Goal: Check status: Check status

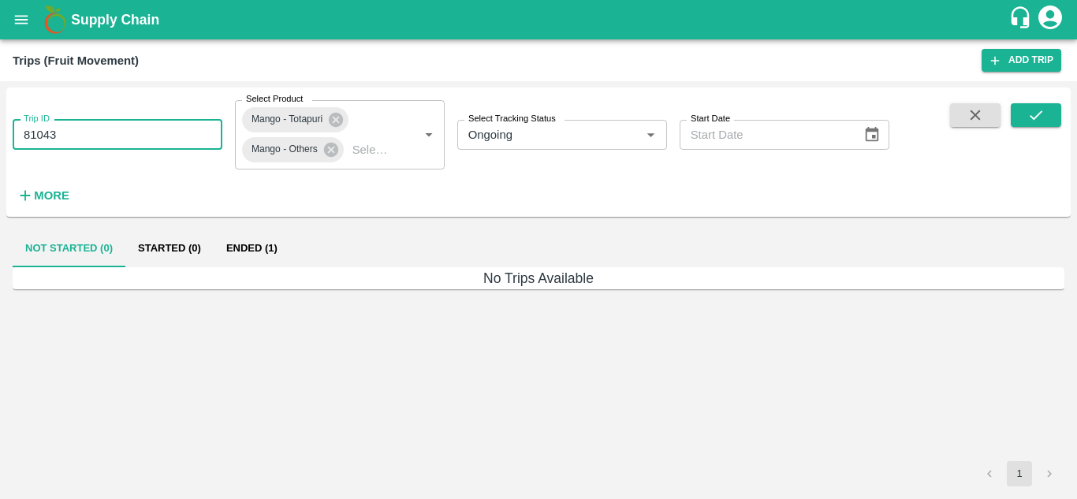
click at [172, 141] on input "81043" at bounding box center [118, 135] width 210 height 30
type input "8"
paste input "text"
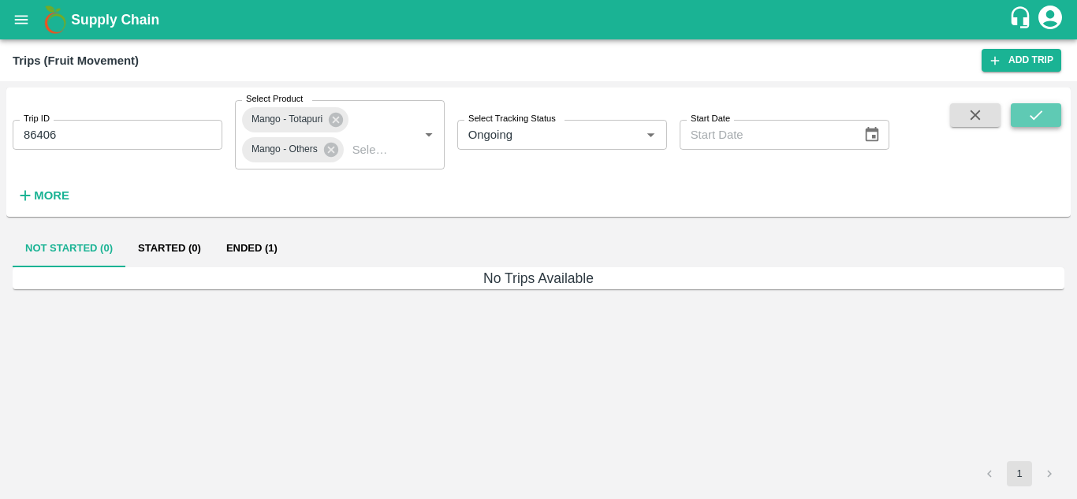
click at [1025, 111] on button "submit" at bounding box center [1035, 115] width 50 height 24
click at [244, 247] on button "Ended (1)" at bounding box center [252, 248] width 76 height 38
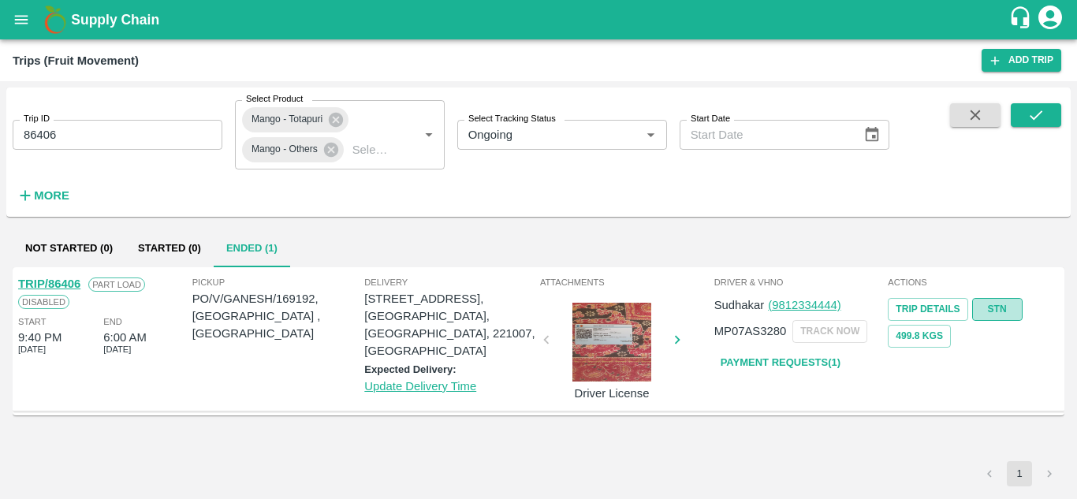
click at [984, 304] on link "STN" at bounding box center [997, 309] width 50 height 23
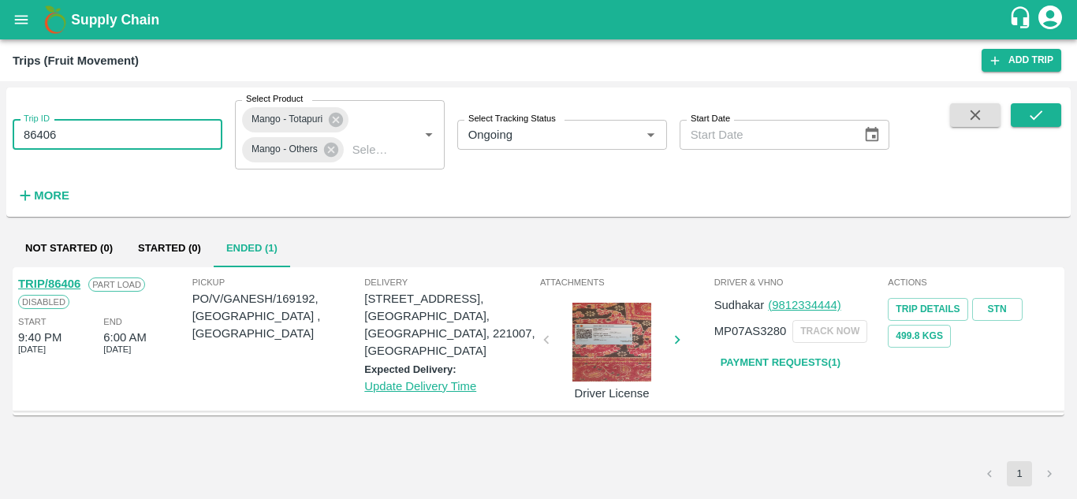
click at [101, 136] on input "86406" at bounding box center [118, 135] width 210 height 30
type input "8"
paste input "text"
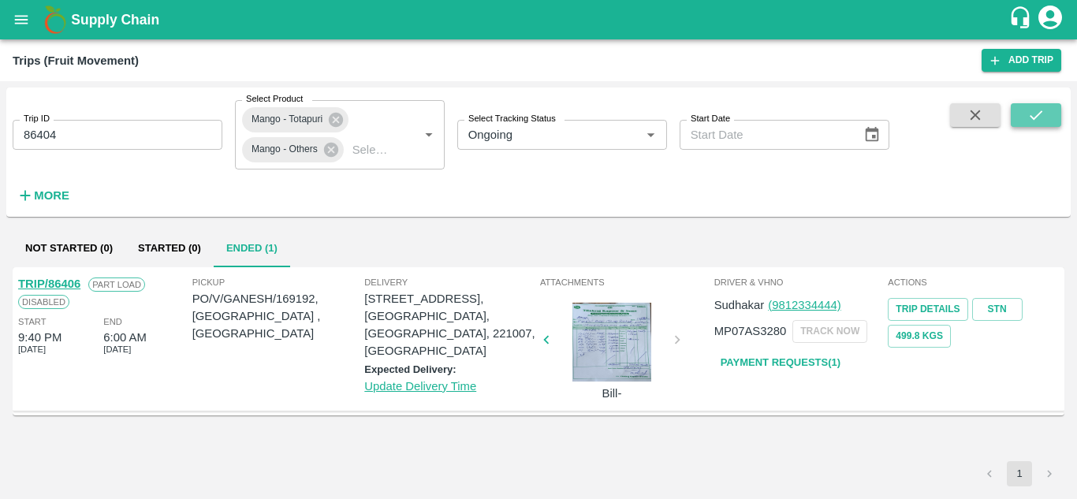
click at [1019, 113] on button "submit" at bounding box center [1035, 115] width 50 height 24
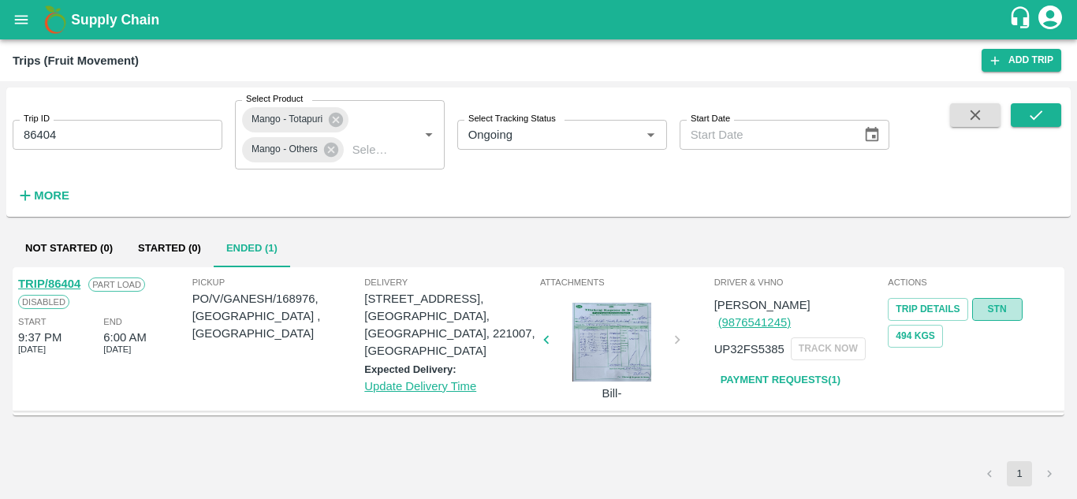
click at [1007, 315] on link "STN" at bounding box center [997, 309] width 50 height 23
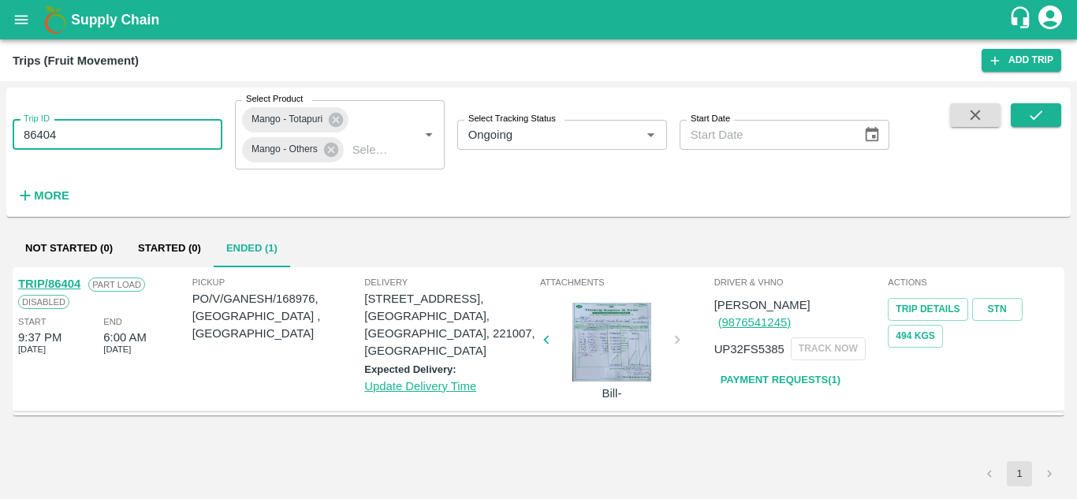
click at [108, 129] on input "86404" at bounding box center [118, 135] width 210 height 30
type input "8"
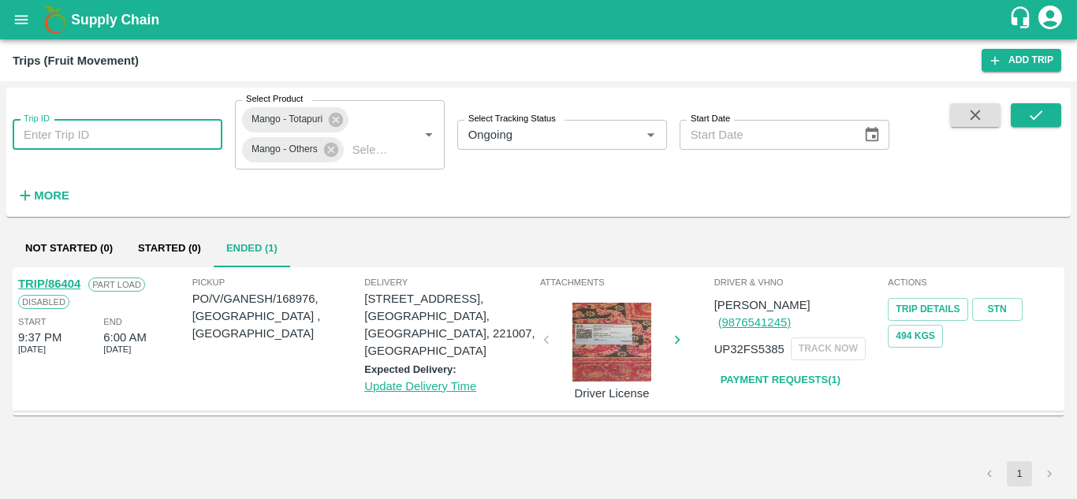
paste input "text"
type input "86487"
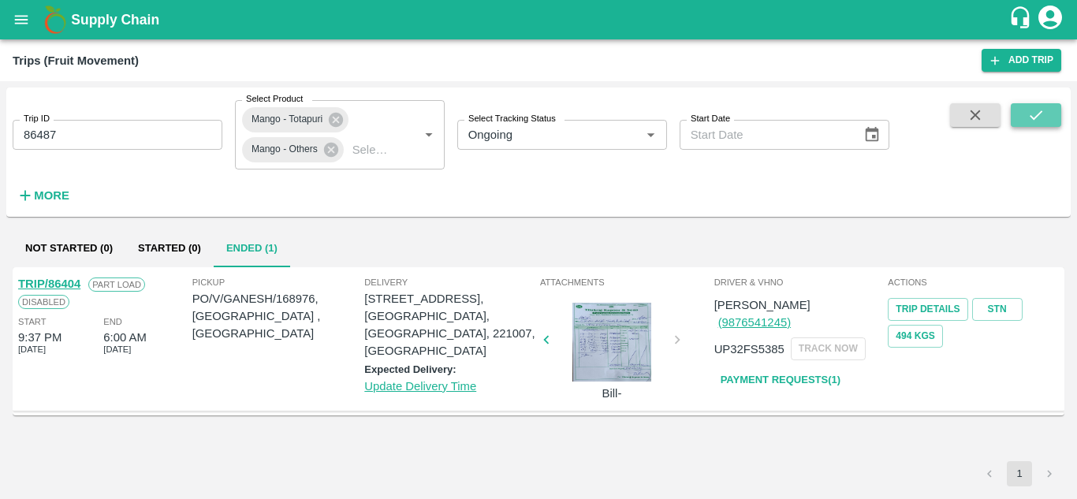
click at [1028, 117] on icon "submit" at bounding box center [1035, 114] width 17 height 17
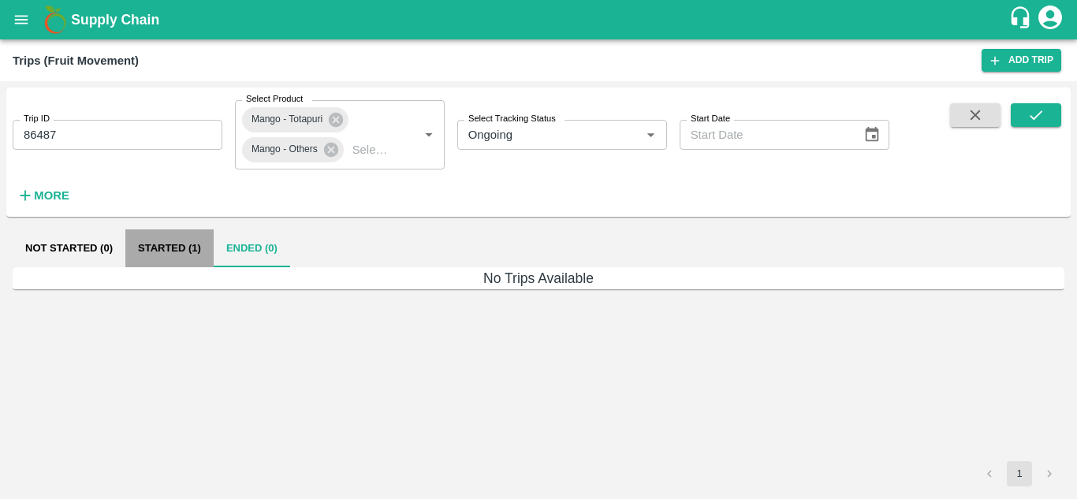
click at [173, 246] on button "Started (1)" at bounding box center [169, 248] width 88 height 38
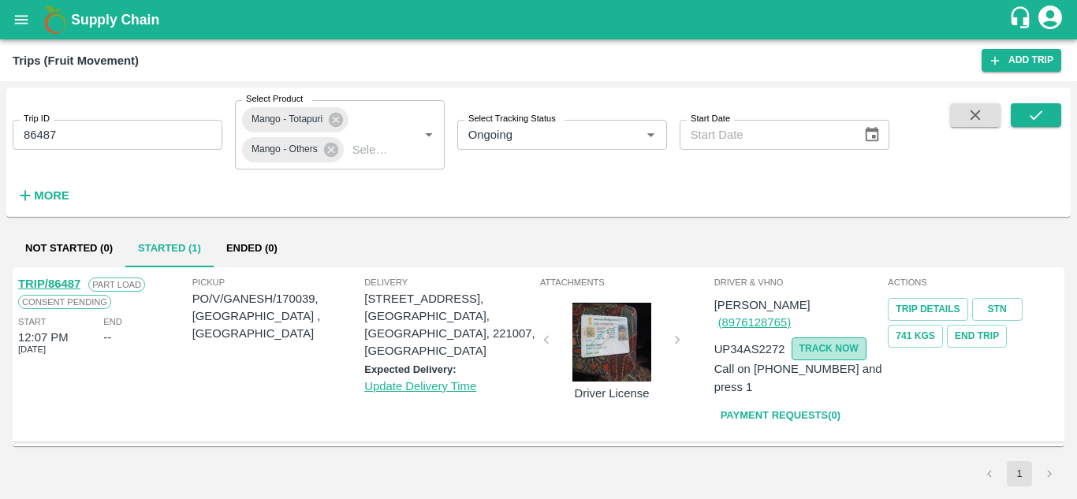
click at [839, 337] on button "TRACK NOW" at bounding box center [828, 348] width 75 height 23
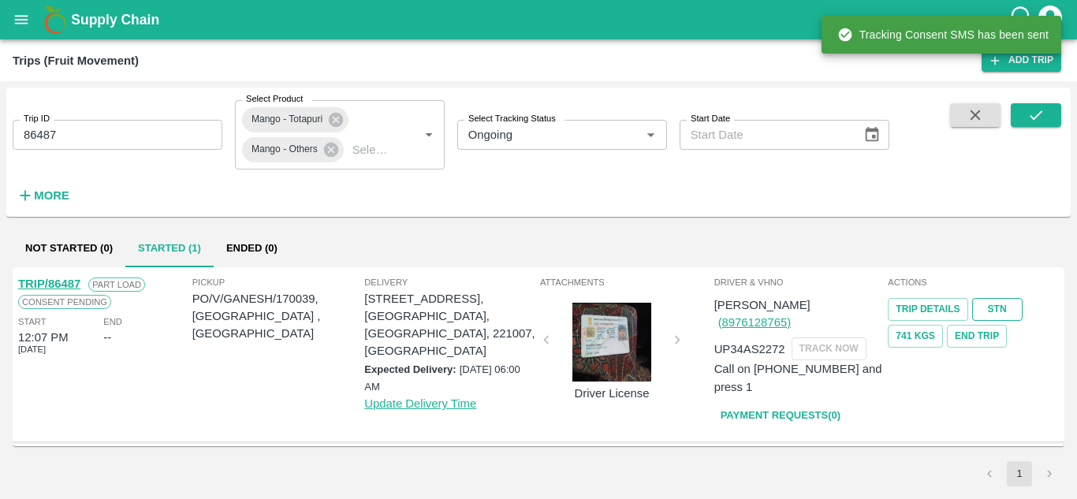
click at [1006, 310] on link "STN" at bounding box center [997, 309] width 50 height 23
